Goal: Information Seeking & Learning: Learn about a topic

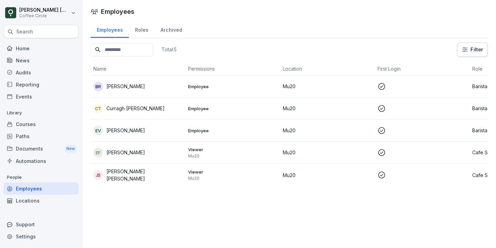
click at [177, 110] on div "CT Curragh [PERSON_NAME]" at bounding box center [137, 109] width 89 height 10
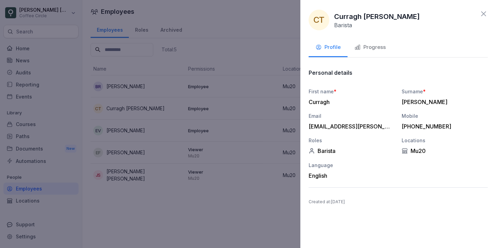
click at [379, 46] on div "Progress" at bounding box center [369, 47] width 31 height 8
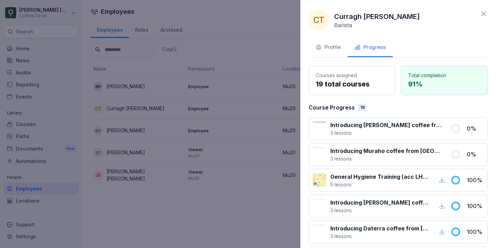
scroll to position [12, 0]
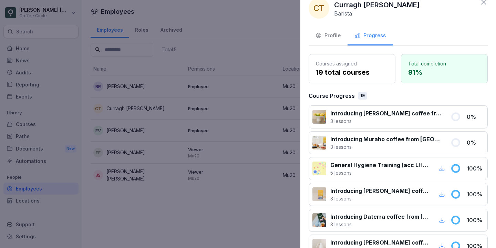
click at [482, 4] on icon at bounding box center [483, 2] width 8 height 8
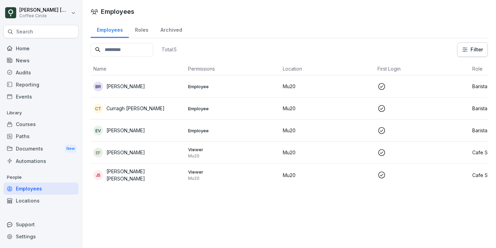
click at [224, 91] on td "Employee" at bounding box center [232, 86] width 95 height 22
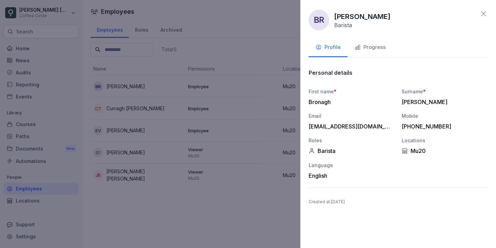
click at [368, 44] on div "Progress" at bounding box center [369, 47] width 31 height 8
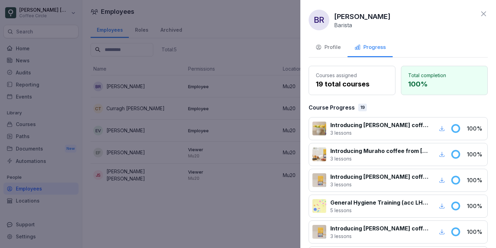
click at [483, 19] on div "BR [PERSON_NAME] Barista" at bounding box center [397, 20] width 179 height 21
click at [485, 10] on icon at bounding box center [483, 14] width 8 height 8
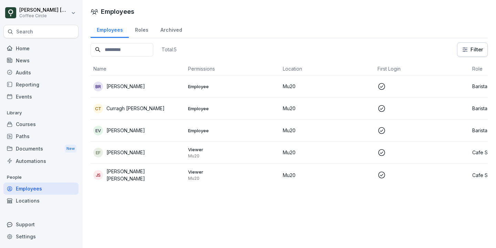
click at [167, 150] on div "EF [PERSON_NAME]" at bounding box center [137, 153] width 89 height 10
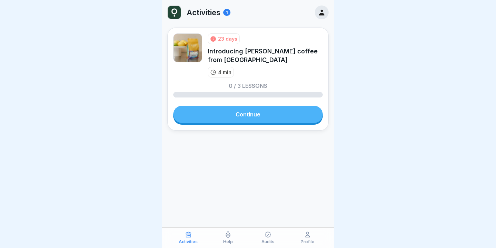
click at [241, 113] on link "Continue" at bounding box center [247, 114] width 149 height 17
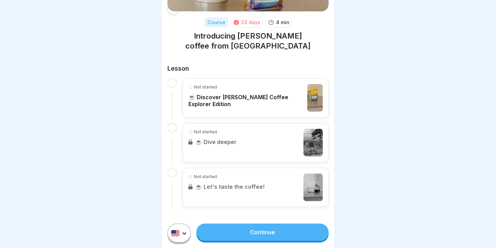
scroll to position [84, 0]
click at [251, 232] on link "Continue" at bounding box center [262, 231] width 132 height 17
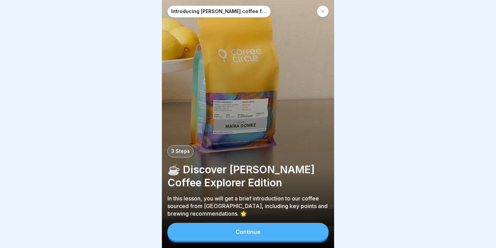
click at [251, 232] on div "Continue" at bounding box center [247, 232] width 25 height 6
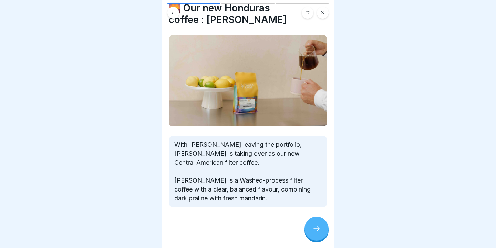
scroll to position [25, 0]
click at [308, 224] on div at bounding box center [316, 229] width 24 height 24
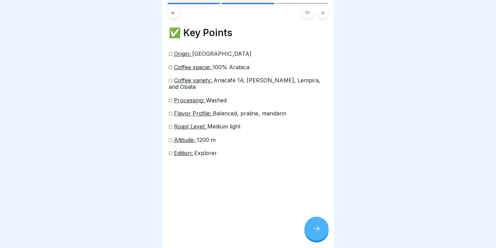
click at [317, 221] on div at bounding box center [316, 229] width 24 height 24
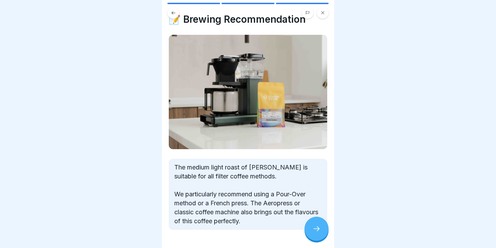
scroll to position [36, 0]
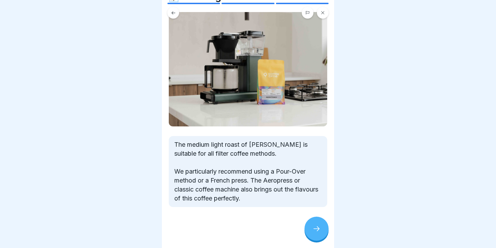
click at [310, 225] on div at bounding box center [316, 229] width 24 height 24
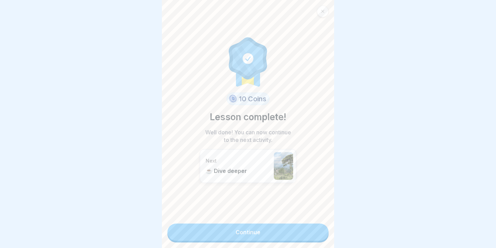
click at [274, 235] on link "Continue" at bounding box center [247, 231] width 161 height 17
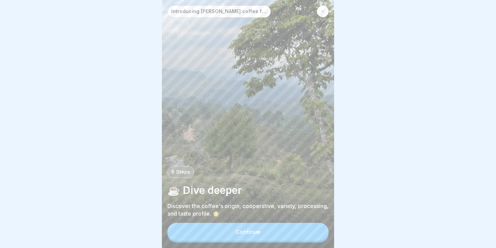
click at [275, 232] on button "Continue" at bounding box center [247, 232] width 161 height 18
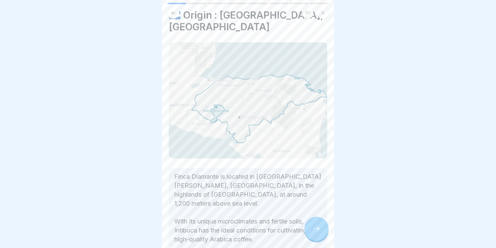
scroll to position [12, 0]
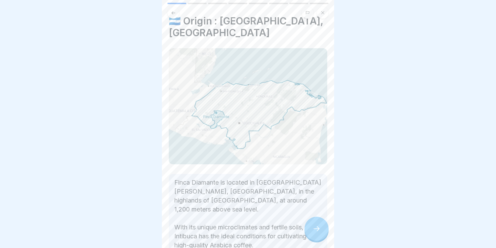
click at [315, 226] on icon at bounding box center [316, 228] width 8 height 8
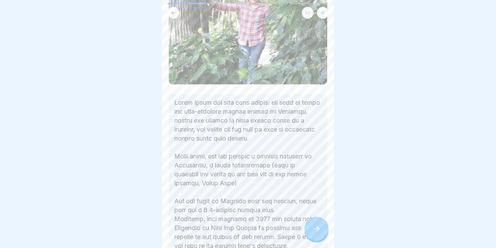
scroll to position [298, 0]
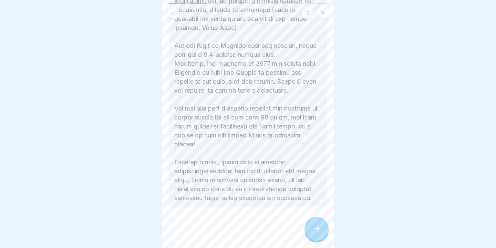
click at [320, 225] on icon at bounding box center [316, 228] width 8 height 8
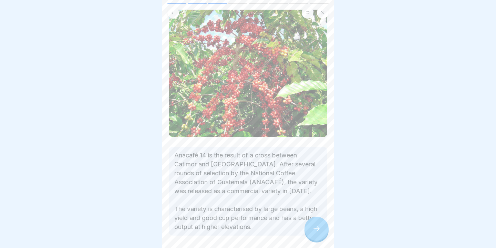
scroll to position [67, 0]
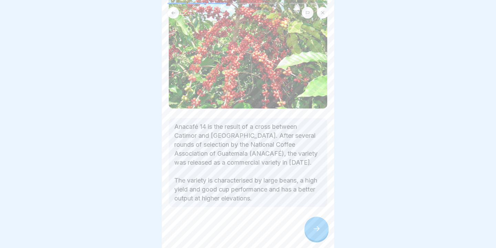
click at [316, 221] on div at bounding box center [316, 229] width 24 height 24
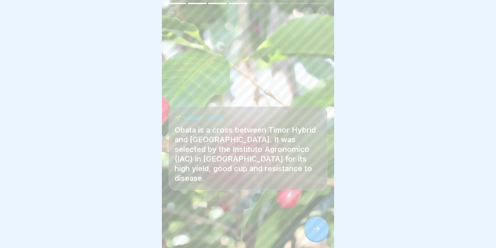
click at [315, 231] on icon at bounding box center [316, 228] width 8 height 8
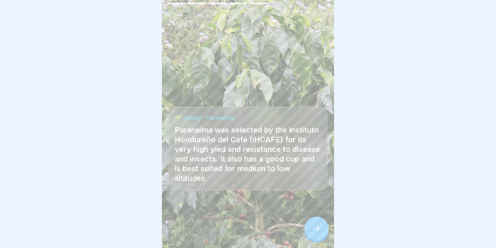
click at [313, 223] on div at bounding box center [316, 229] width 24 height 24
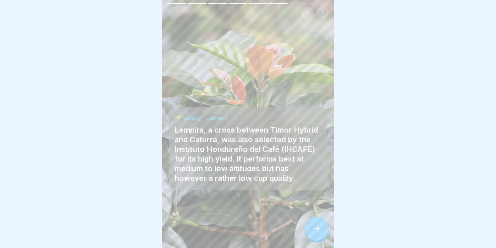
click at [314, 222] on div at bounding box center [316, 229] width 24 height 24
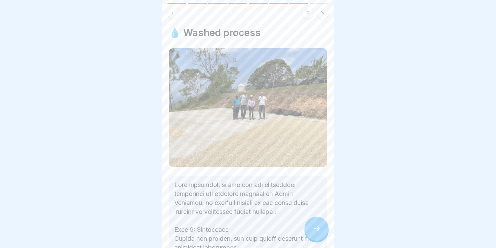
click at [175, 15] on icon at bounding box center [173, 12] width 5 height 5
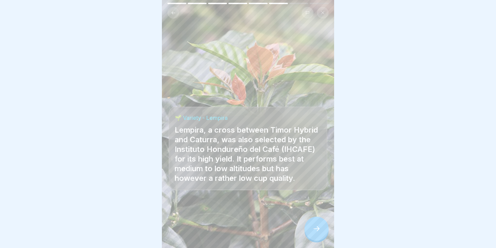
click at [318, 228] on icon at bounding box center [316, 228] width 8 height 8
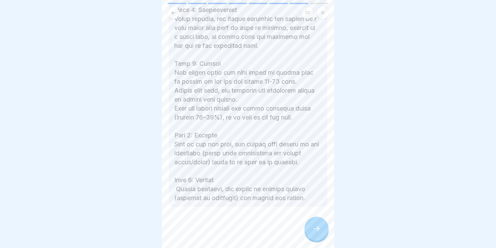
scroll to position [363, 0]
click at [314, 229] on icon at bounding box center [316, 228] width 8 height 8
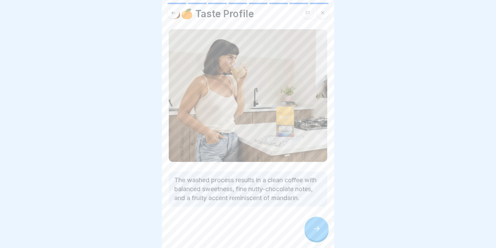
scroll to position [28, 0]
click at [316, 228] on icon at bounding box center [316, 228] width 8 height 8
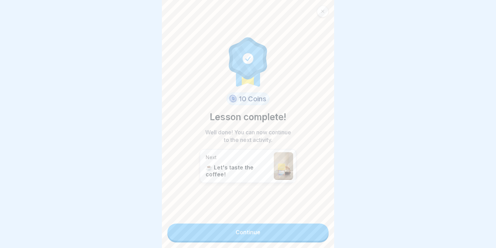
click at [287, 228] on link "Continue" at bounding box center [247, 231] width 161 height 17
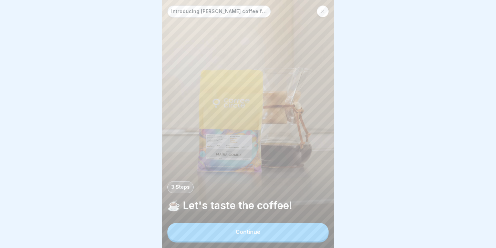
click at [287, 228] on button "Continue" at bounding box center [247, 232] width 161 height 18
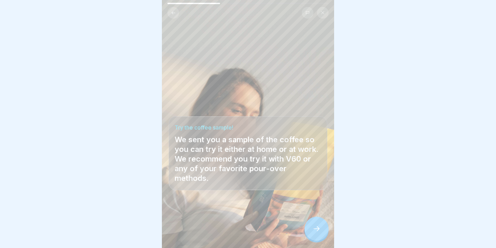
click at [309, 228] on div at bounding box center [316, 229] width 24 height 24
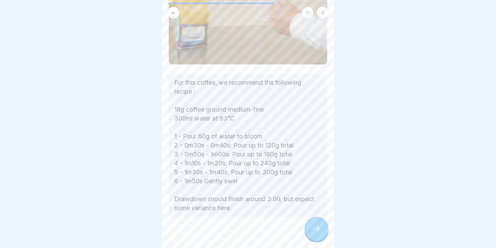
scroll to position [118, 0]
click at [311, 222] on div at bounding box center [316, 229] width 24 height 24
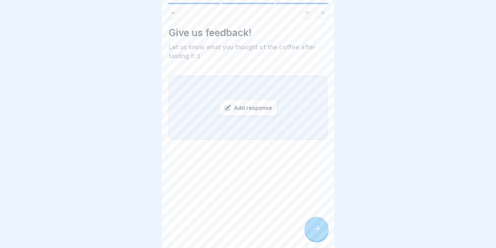
click at [243, 111] on div "Add response" at bounding box center [248, 108] width 58 height 17
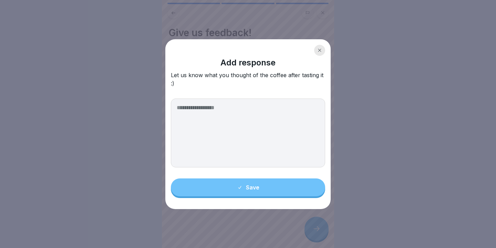
click at [271, 108] on textarea at bounding box center [248, 132] width 154 height 69
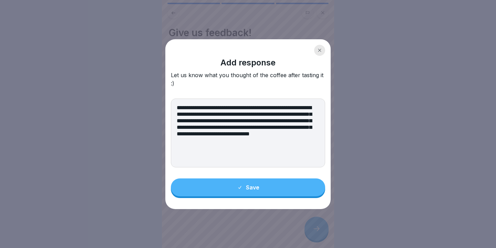
type textarea "**********"
click at [231, 192] on button "Save" at bounding box center [248, 187] width 154 height 18
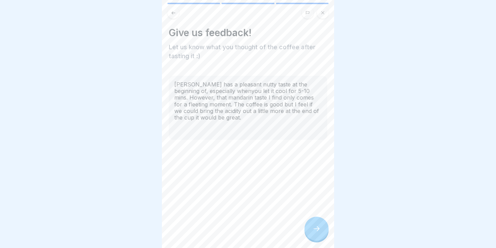
click at [275, 88] on div "Maira Gomez has a pleasant nutty taste at the beginning of, especially whenyou …" at bounding box center [248, 108] width 158 height 64
click at [237, 119] on div "Maira Gomez has a pleasant nutty taste at the beginning of, especially whenyou …" at bounding box center [248, 108] width 158 height 64
click at [319, 224] on div at bounding box center [316, 229] width 24 height 24
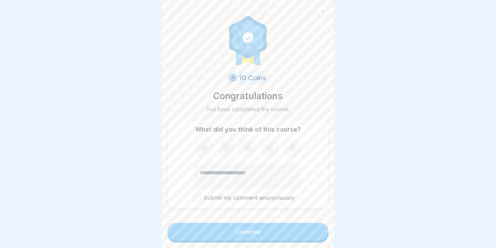
click at [292, 145] on icon at bounding box center [291, 147] width 9 height 9
click at [230, 173] on textarea "Add comment (optional)" at bounding box center [248, 175] width 107 height 23
type textarea "**********"
click at [244, 231] on div "Continue" at bounding box center [247, 232] width 25 height 6
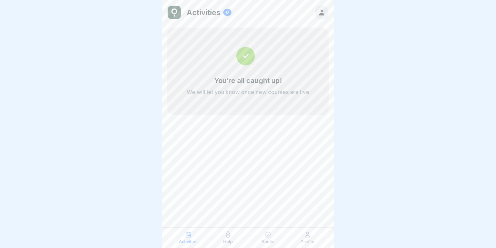
click at [189, 236] on icon at bounding box center [188, 234] width 5 height 5
